Goal: Information Seeking & Learning: Learn about a topic

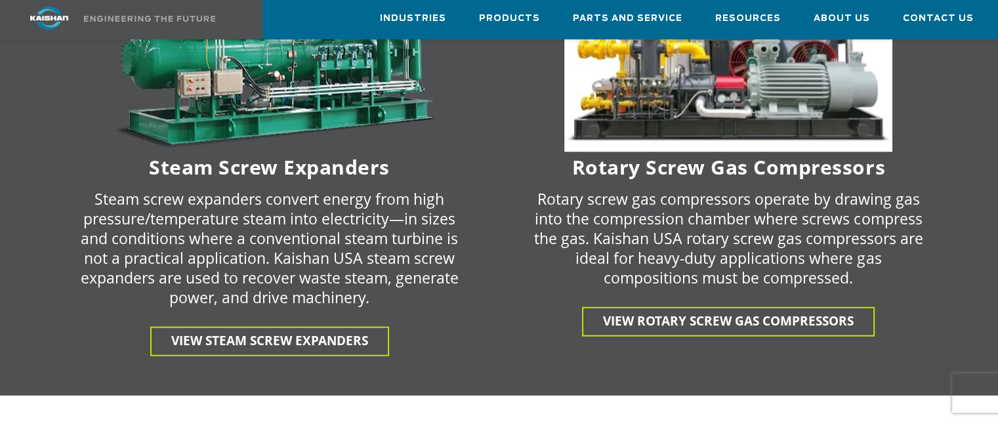
scroll to position [2821, 0]
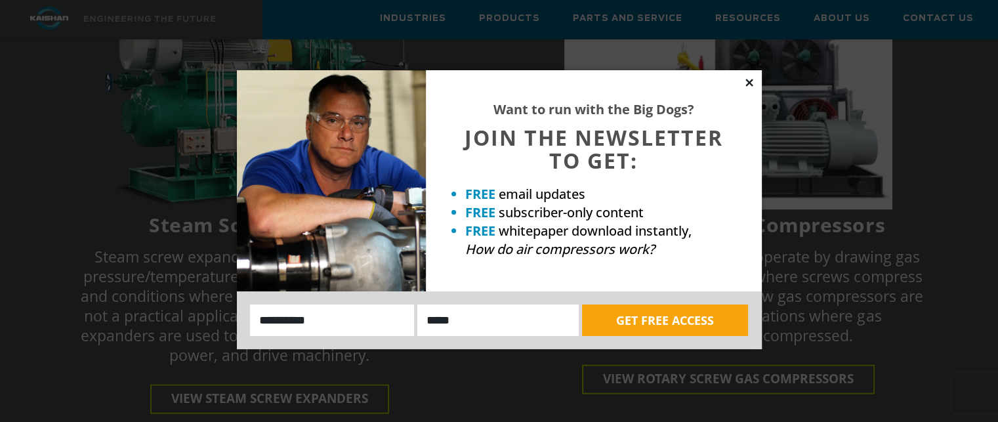
click at [748, 78] on icon at bounding box center [749, 83] width 12 height 12
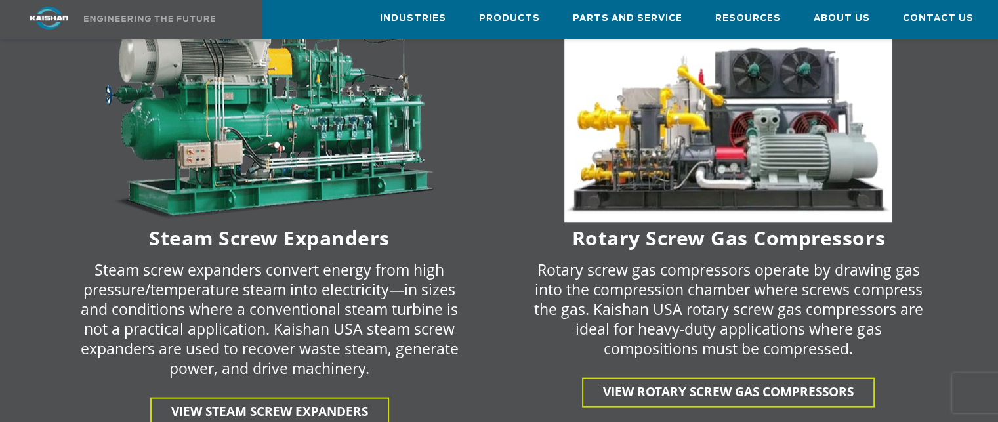
scroll to position [2953, 0]
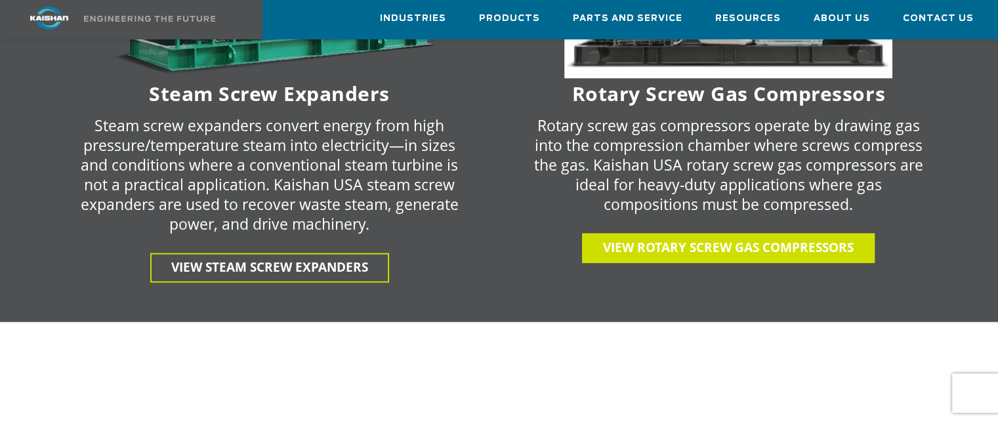
click at [733, 239] on span "View Rotary Screw gas Compressors" at bounding box center [728, 247] width 251 height 17
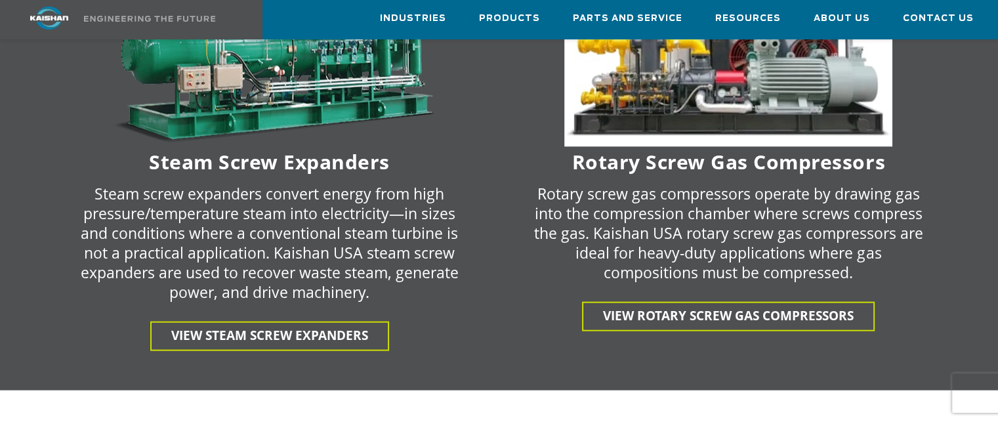
scroll to position [2887, 0]
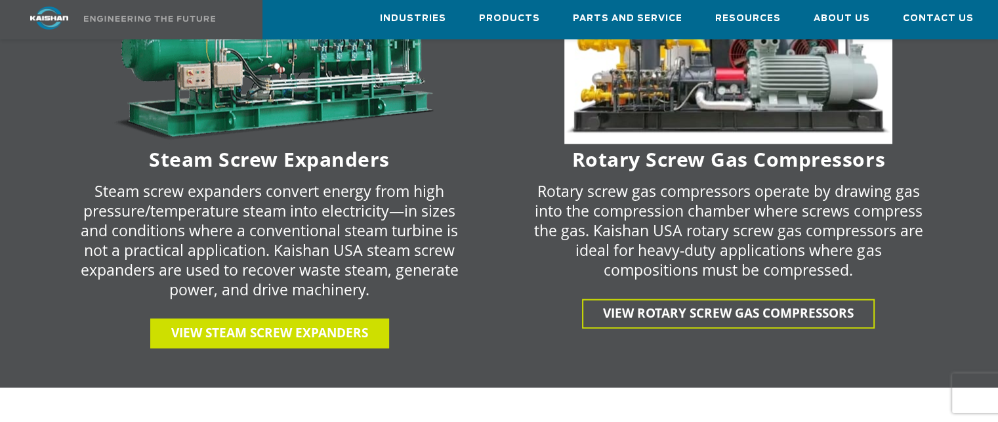
click at [272, 324] on span "View Steam Screw Expanders" at bounding box center [269, 332] width 197 height 17
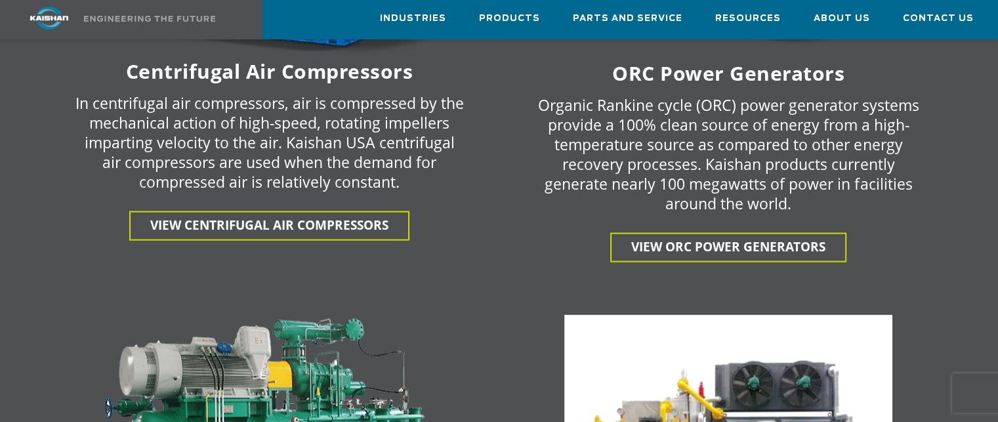
scroll to position [2559, 0]
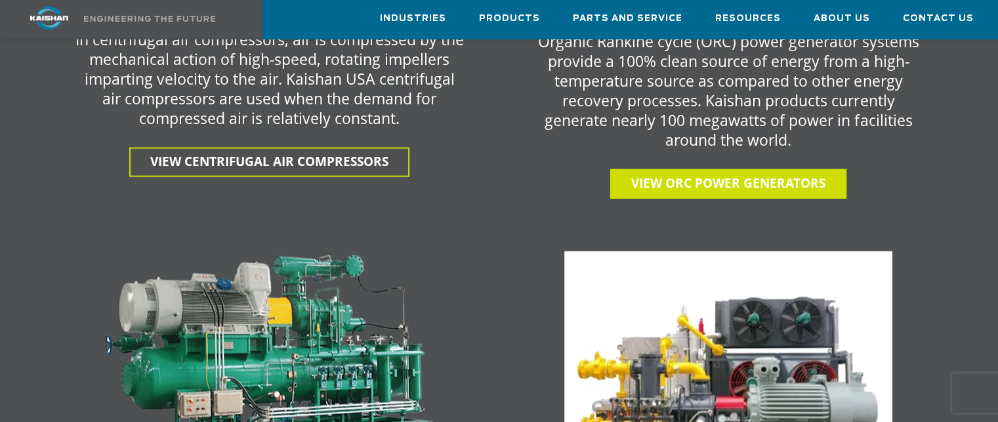
click at [682, 175] on span "View ORC Power Generators" at bounding box center [728, 183] width 194 height 17
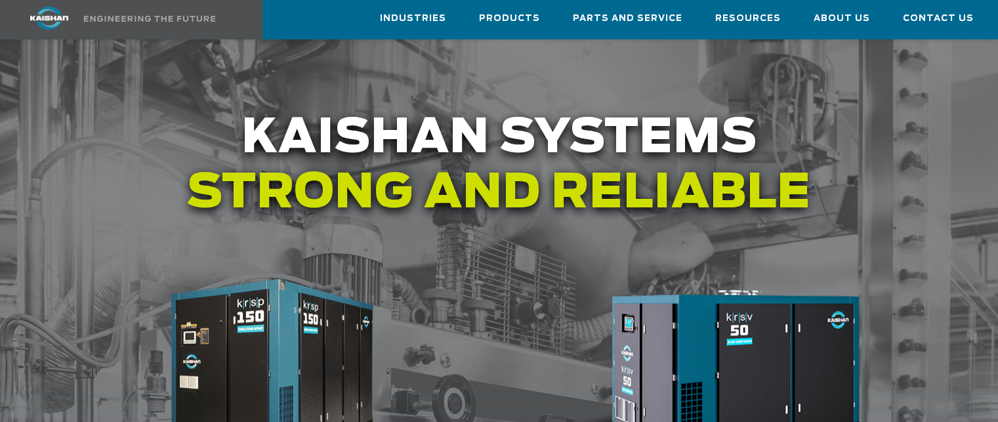
scroll to position [1378, 0]
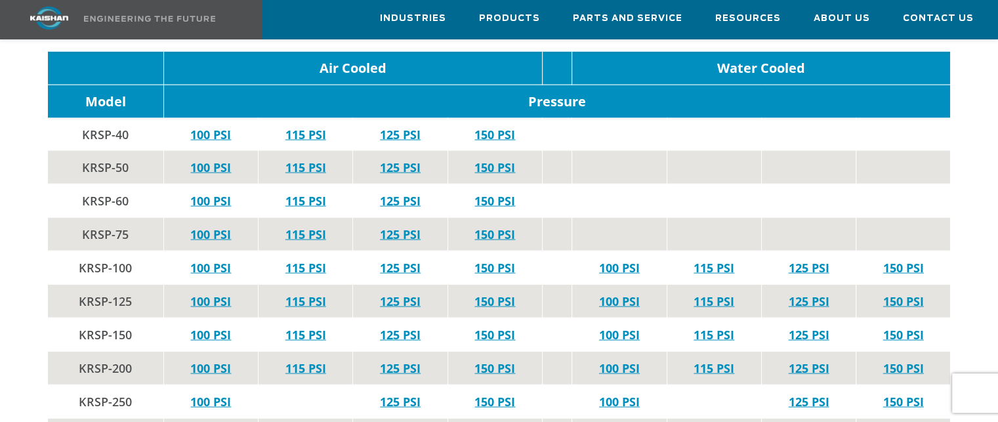
scroll to position [2559, 0]
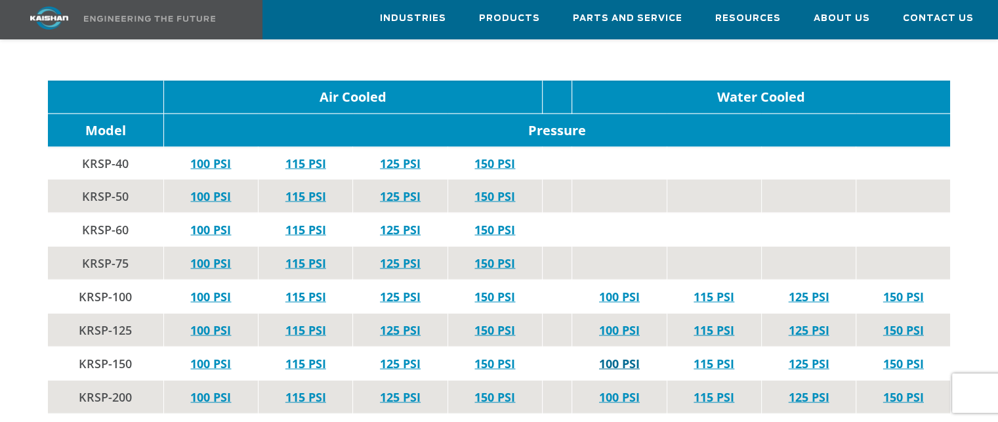
click at [619, 356] on link "100 PSI" at bounding box center [619, 364] width 41 height 16
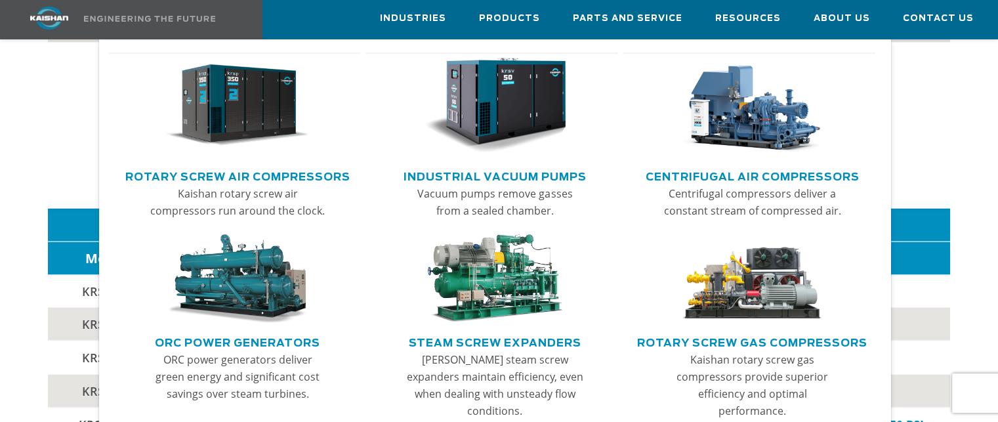
scroll to position [2362, 0]
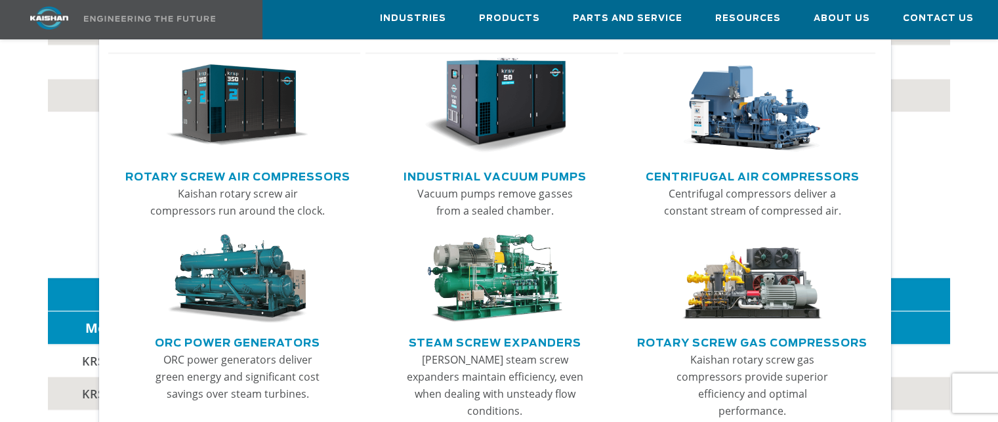
drag, startPoint x: 696, startPoint y: 249, endPoint x: 688, endPoint y: 248, distance: 7.9
click at [696, 248] on img "Main menu" at bounding box center [752, 278] width 142 height 89
click at [604, 124] on link "Main menu" at bounding box center [495, 108] width 230 height 113
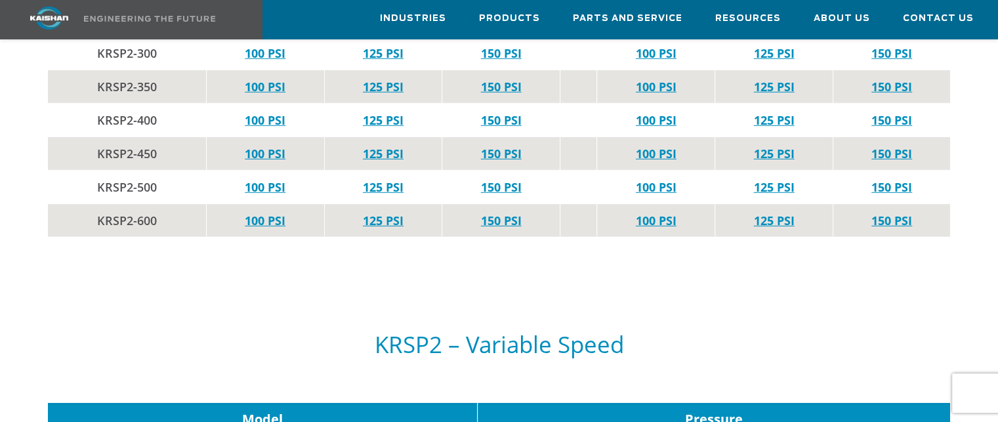
scroll to position [3937, 0]
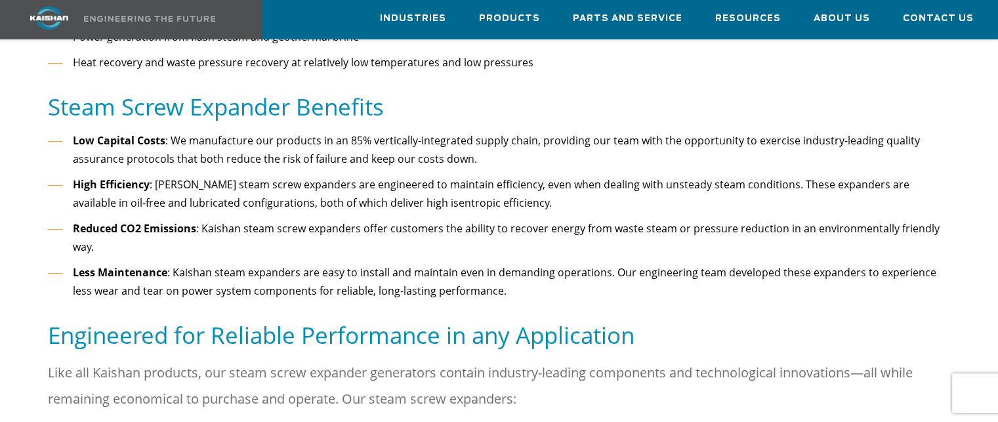
scroll to position [459, 0]
